Goal: Check status: Check status

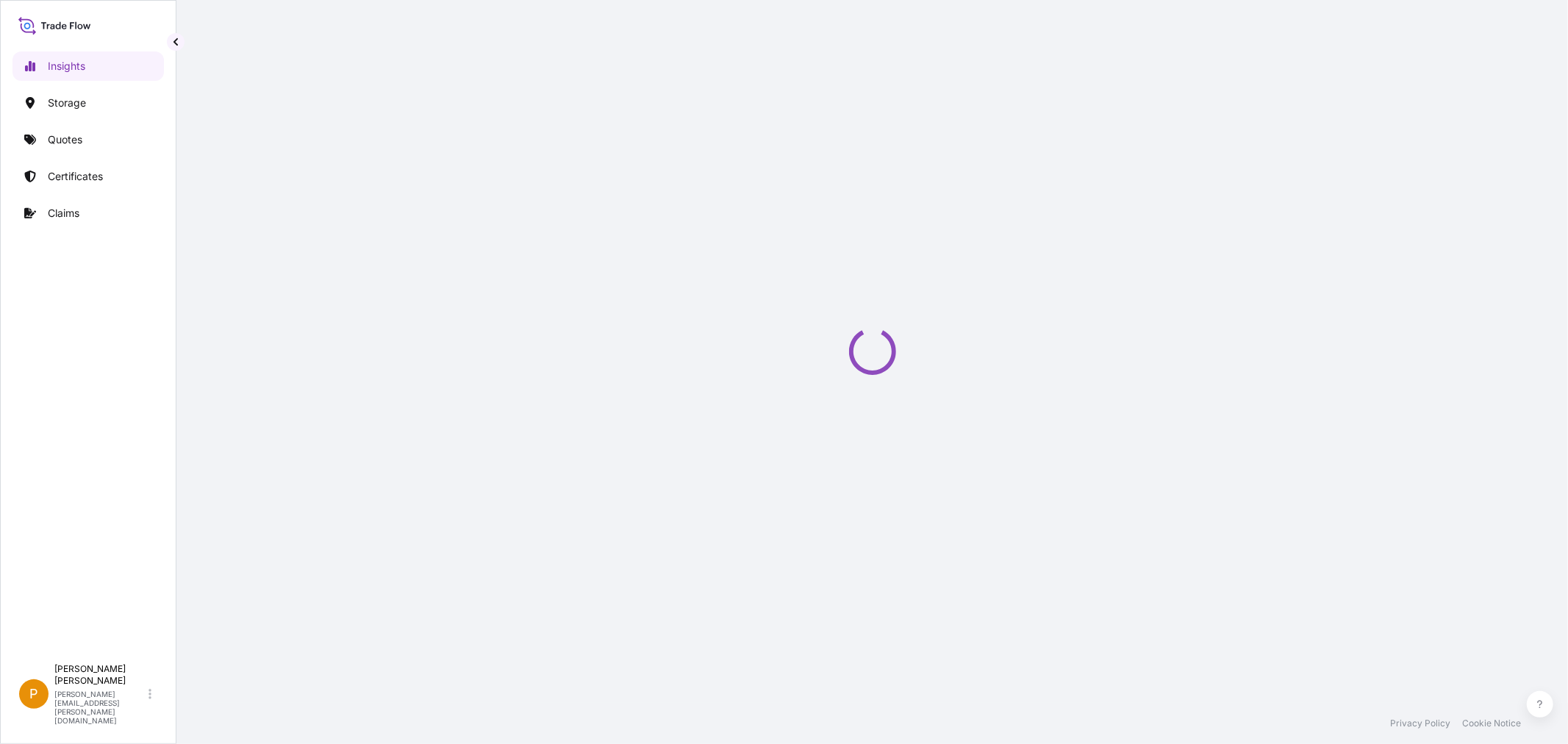
select select "2025"
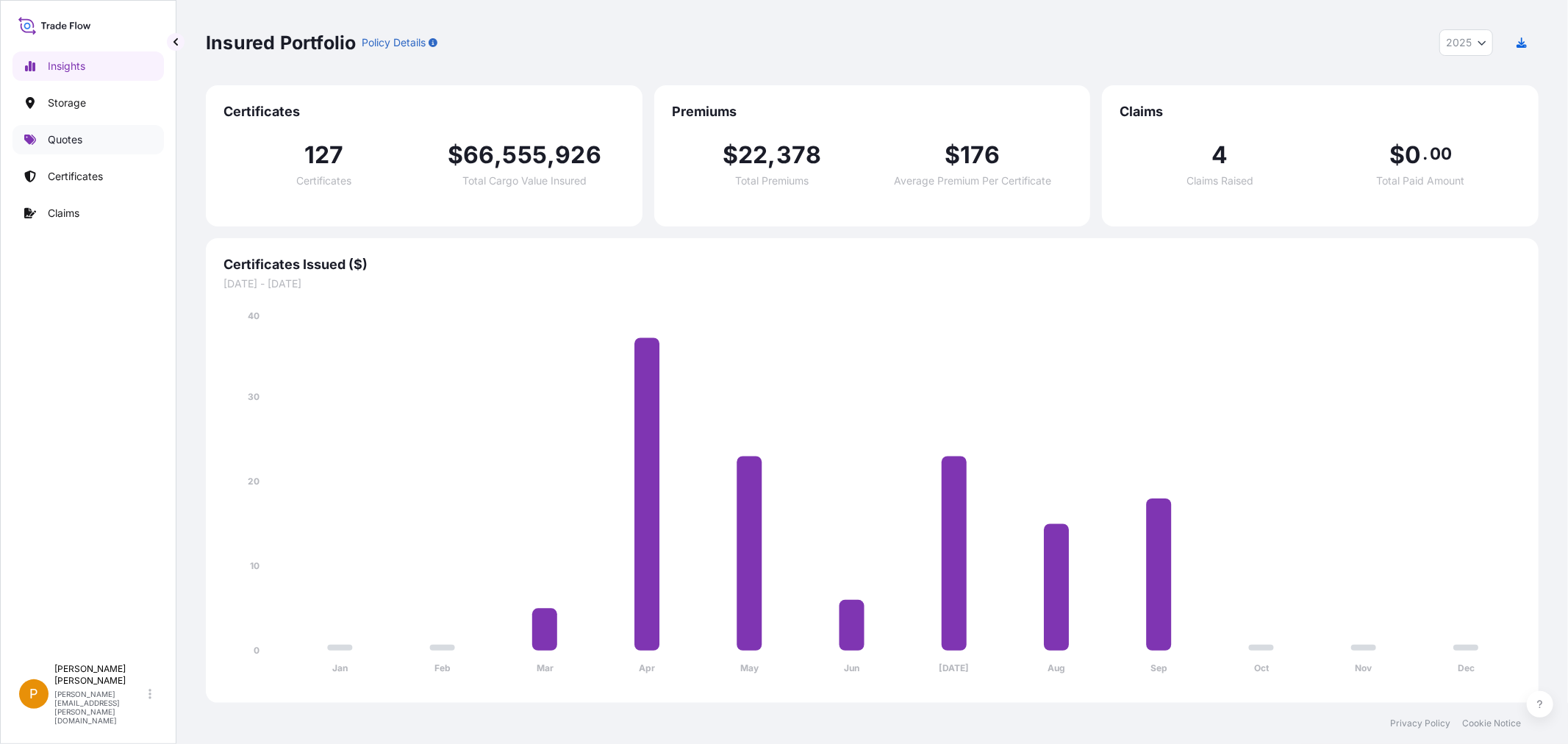
click at [69, 136] on p "Quotes" at bounding box center [64, 139] width 34 height 15
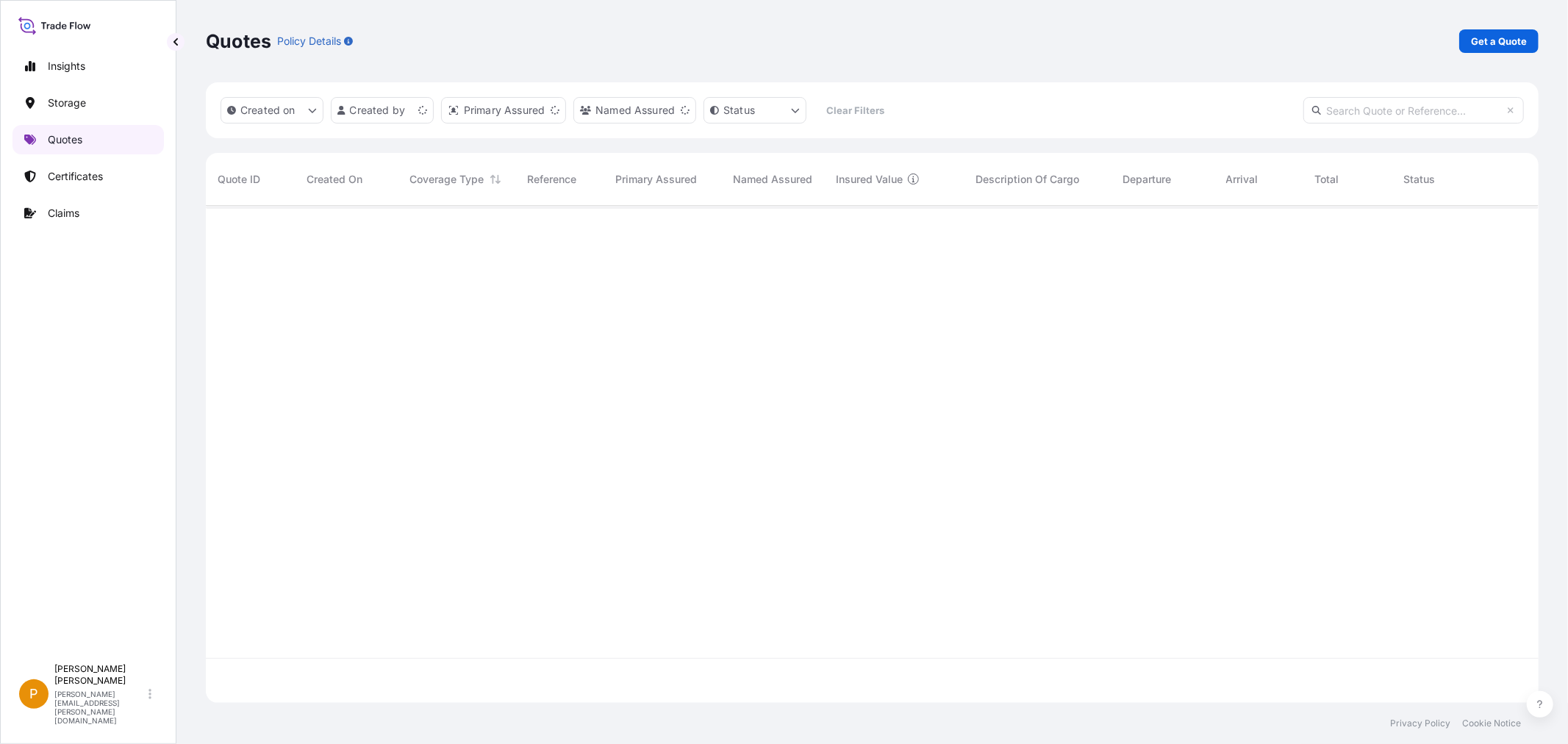
scroll to position [494, 1320]
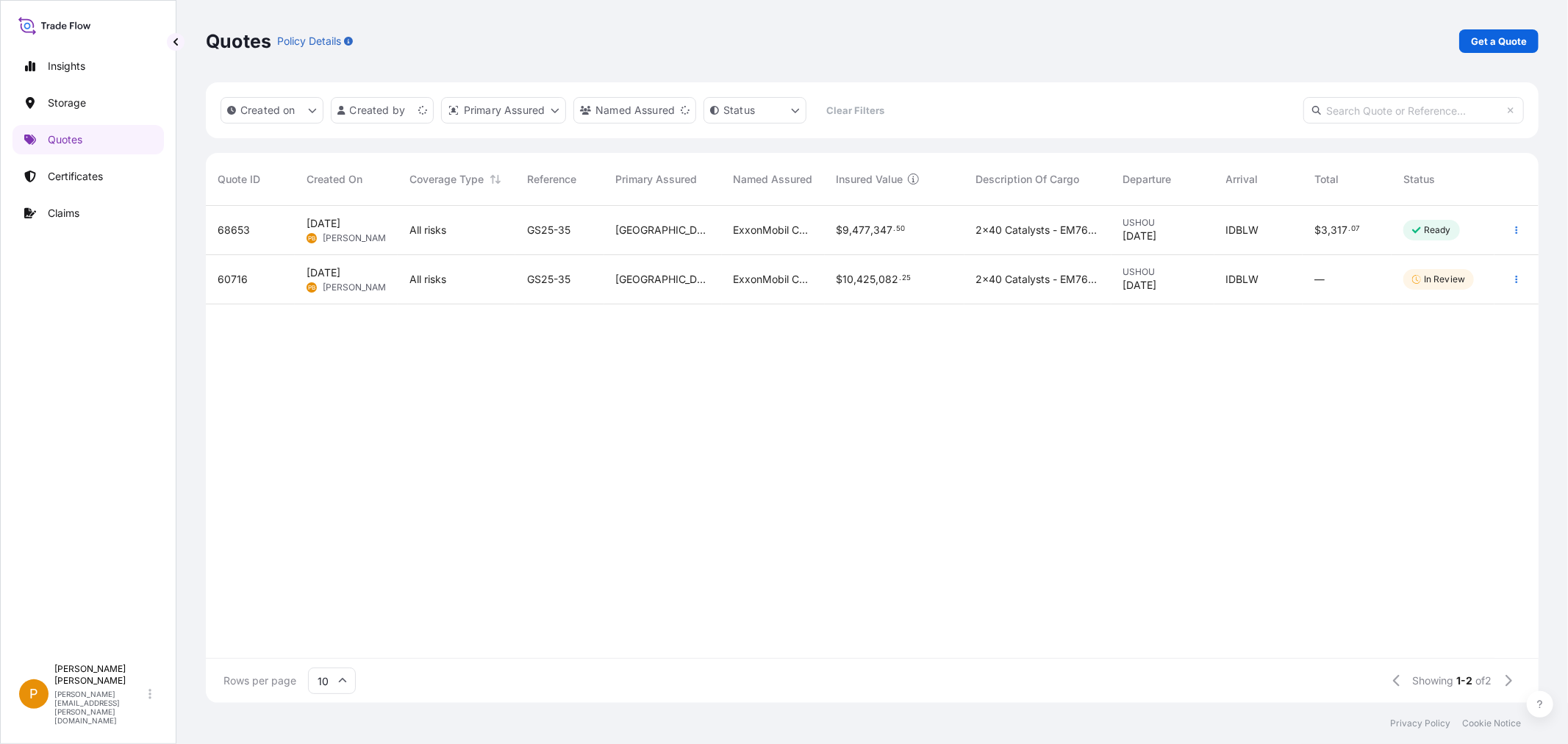
click at [1372, 109] on input "text" at bounding box center [1413, 110] width 221 height 26
click at [244, 236] on span "68653" at bounding box center [234, 230] width 32 height 15
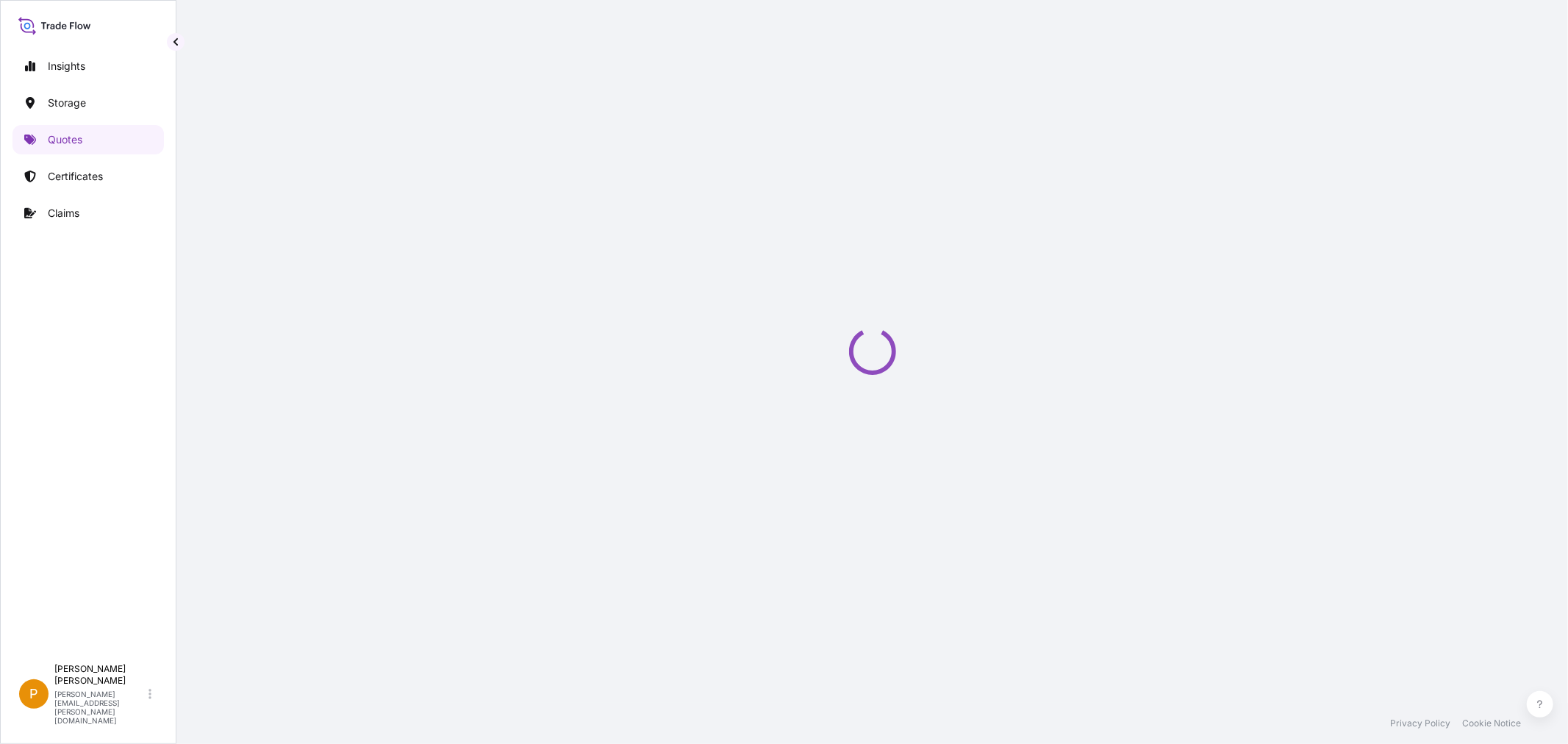
select select "Water"
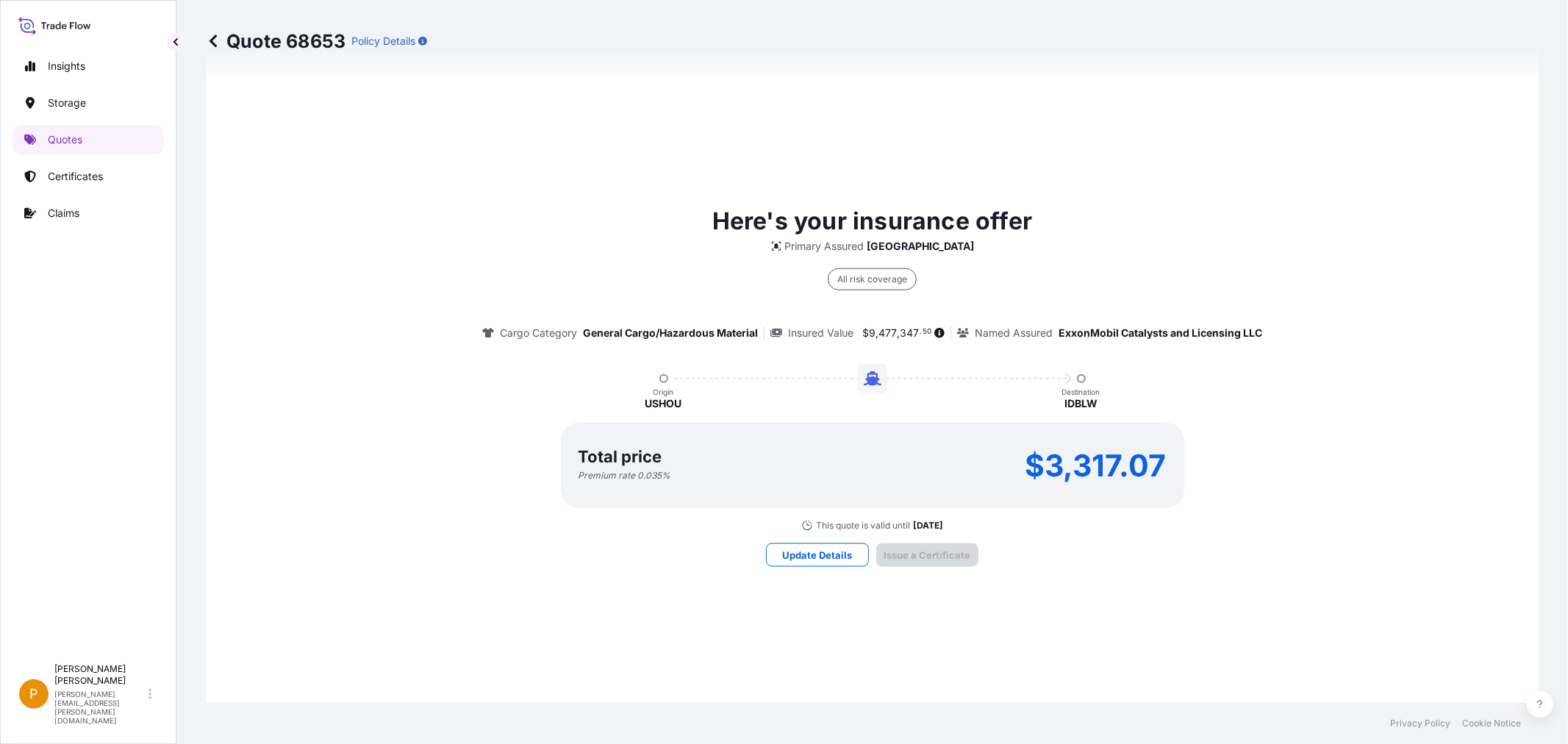
scroll to position [2026, 0]
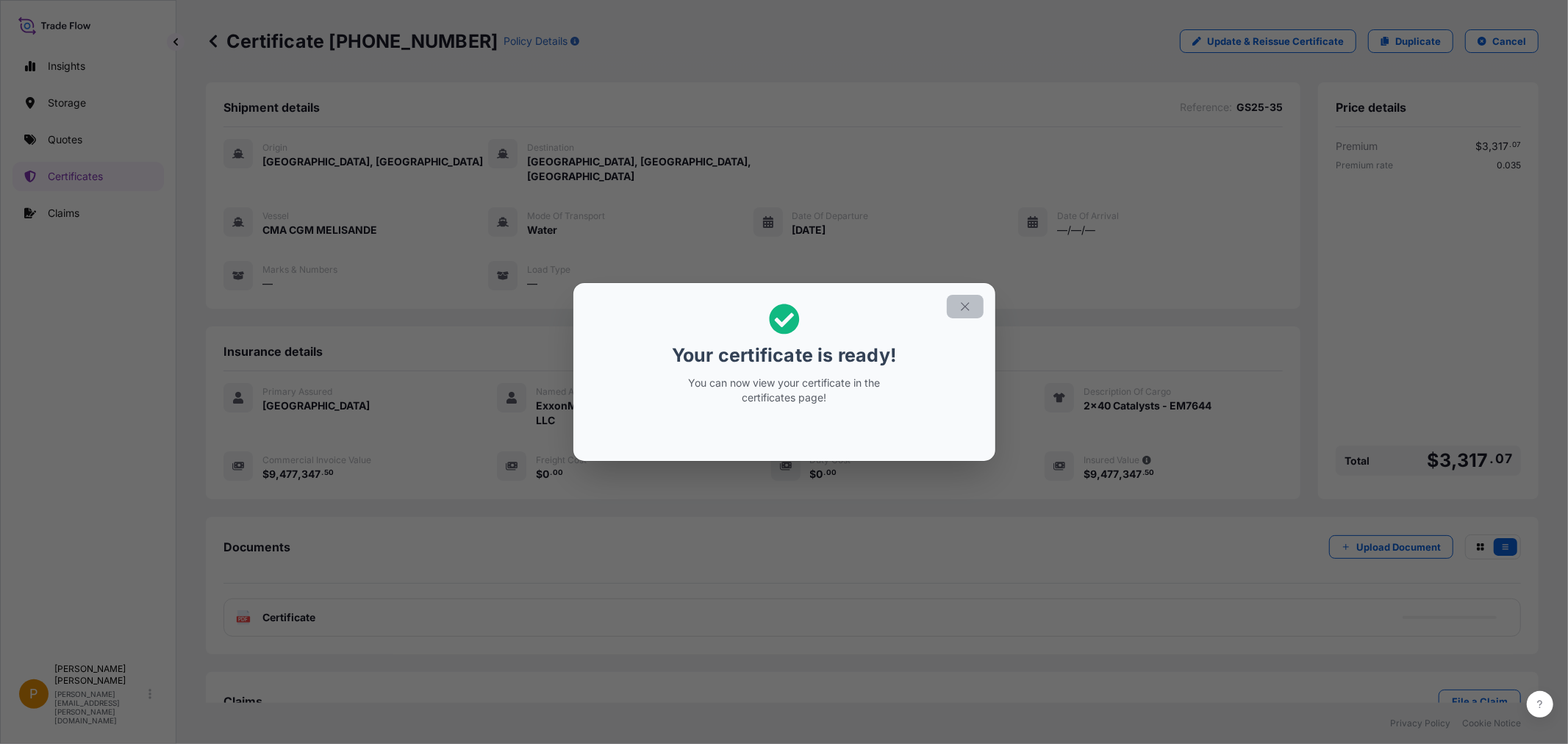
click at [965, 303] on icon "button" at bounding box center [966, 307] width 14 height 14
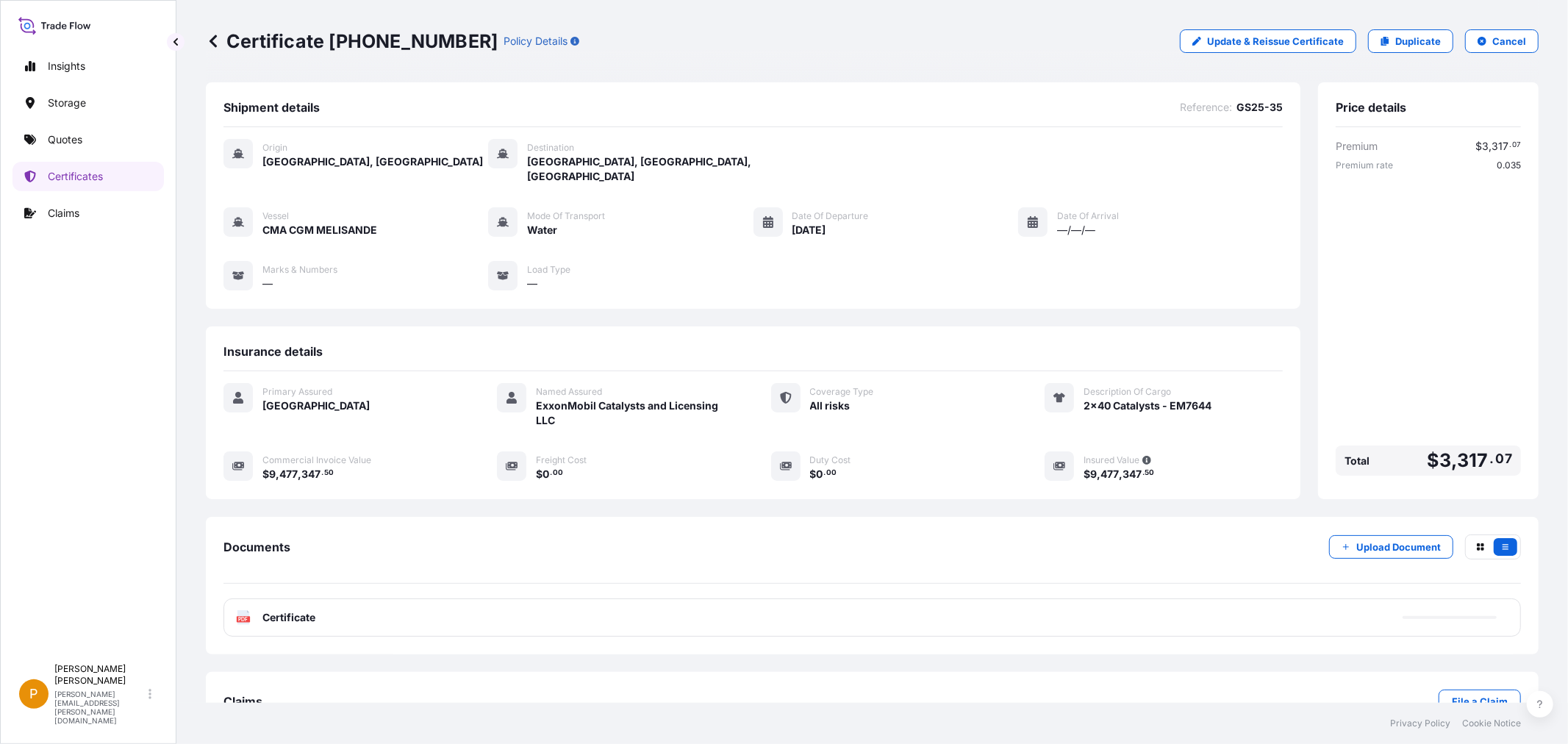
scroll to position [30, 0]
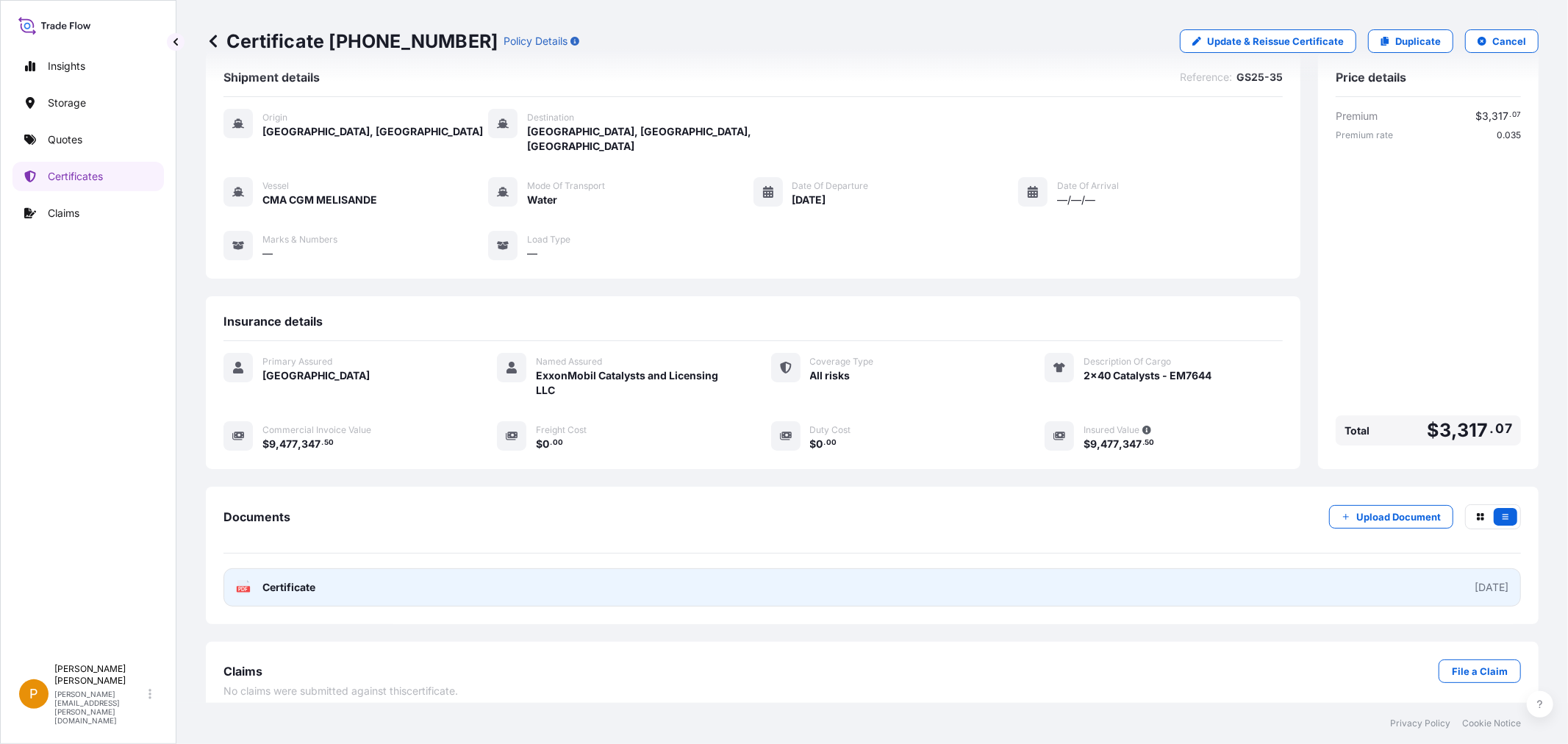
click at [274, 580] on span "Certificate" at bounding box center [289, 587] width 53 height 15
